Goal: Check status: Check status

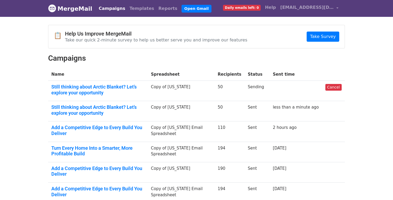
click at [111, 10] on link "Campaigns" at bounding box center [112, 8] width 31 height 11
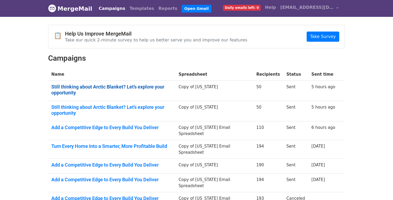
click at [129, 87] on link "Still thinking about Arctic Blanket? Let’s explore your opportunity" at bounding box center [111, 90] width 121 height 12
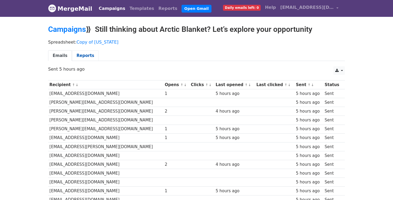
click at [82, 54] on link "Reports" at bounding box center [85, 55] width 27 height 11
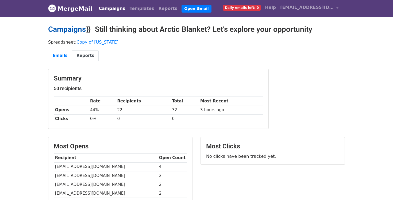
click at [75, 29] on link "Campaigns" at bounding box center [67, 29] width 38 height 9
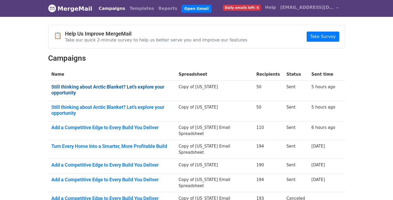
click at [77, 86] on link "Still thinking about Arctic Blanket? Let’s explore your opportunity" at bounding box center [111, 90] width 121 height 12
